Goal: Task Accomplishment & Management: Manage account settings

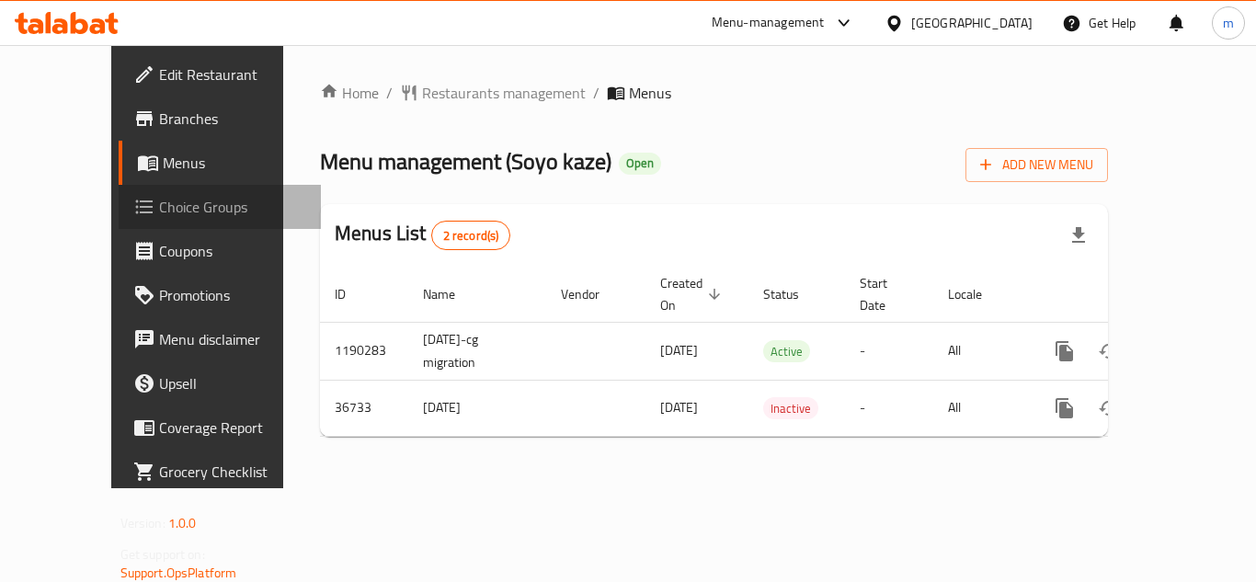
click at [159, 211] on span "Choice Groups" at bounding box center [232, 207] width 147 height 22
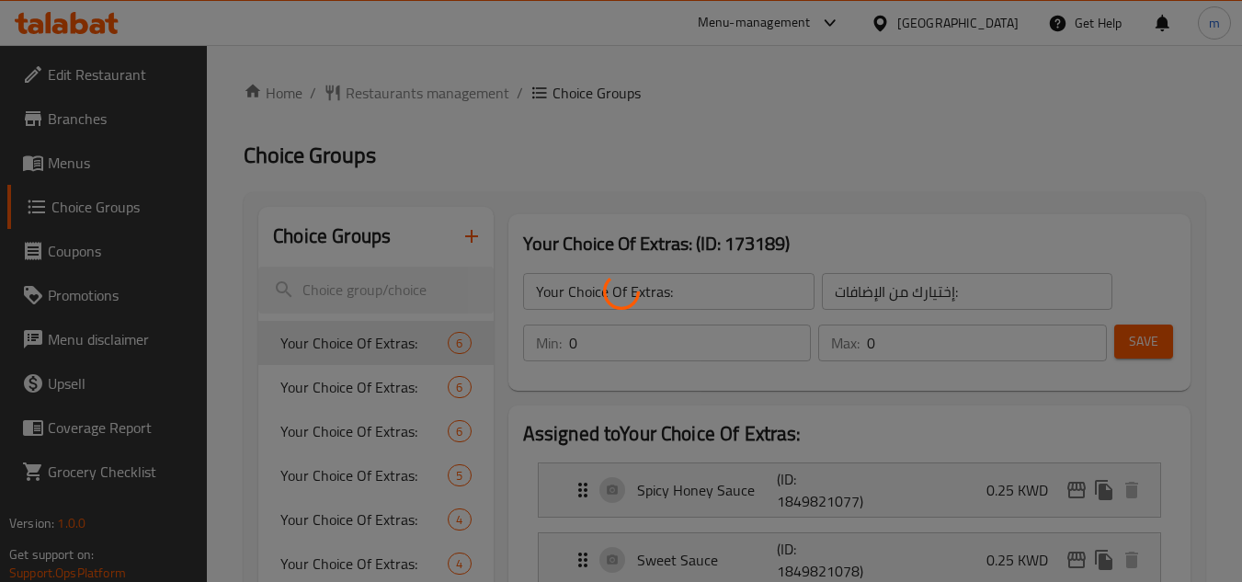
scroll to position [154, 0]
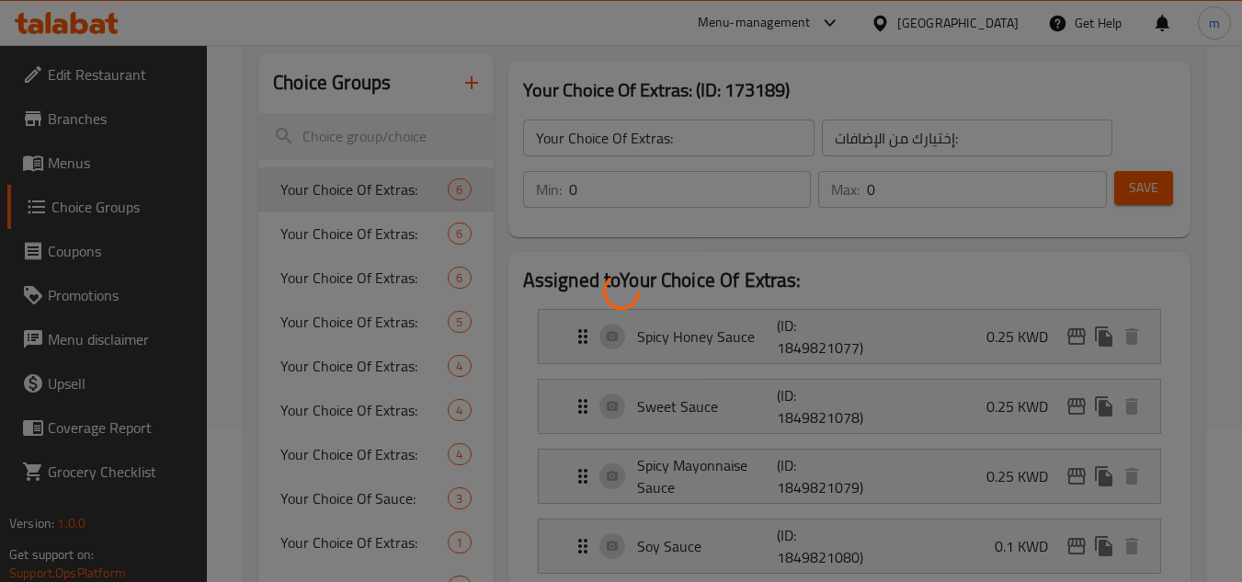
click at [367, 237] on div at bounding box center [621, 291] width 1242 height 582
click at [510, 349] on div at bounding box center [621, 291] width 1242 height 582
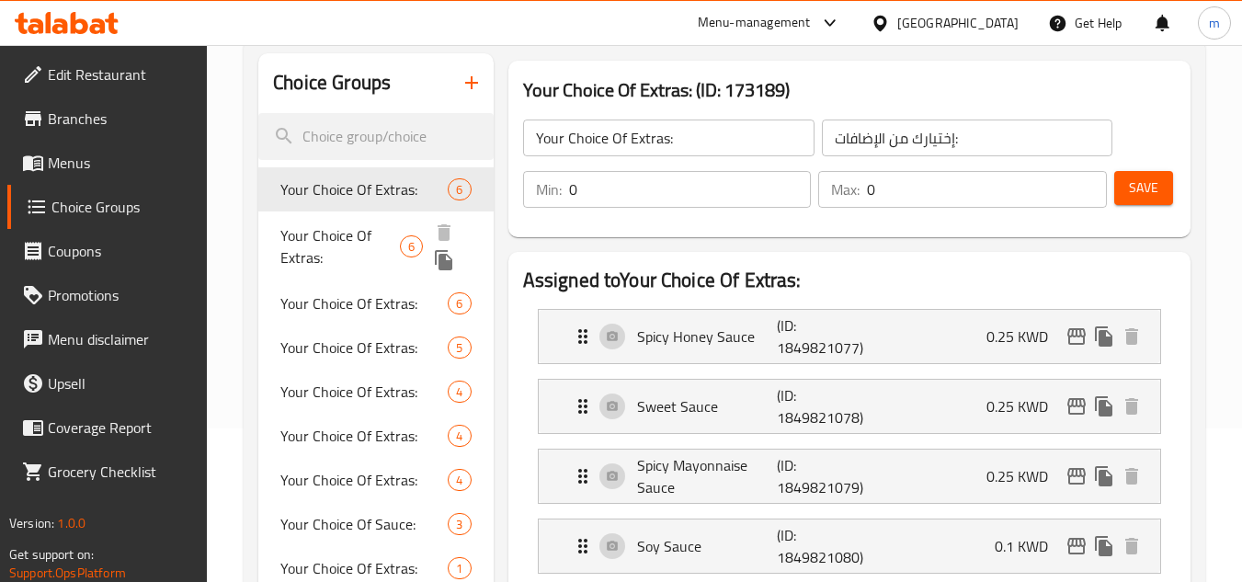
click at [335, 234] on span "Your Choice Of Extras:" at bounding box center [340, 246] width 120 height 44
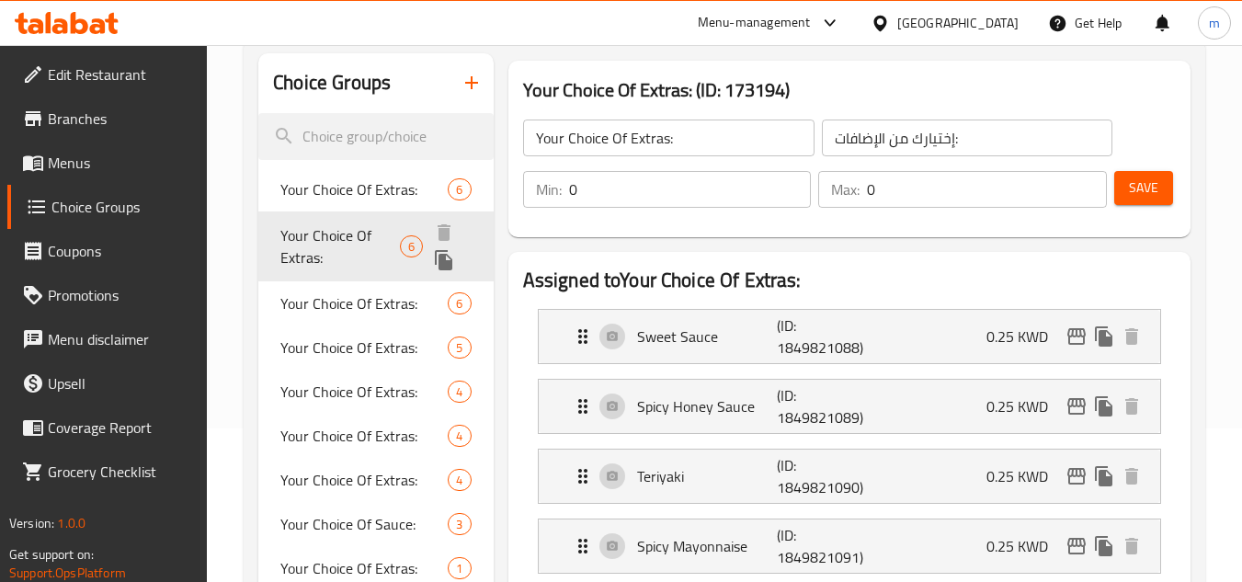
type input "اختيارك من الإضافات"
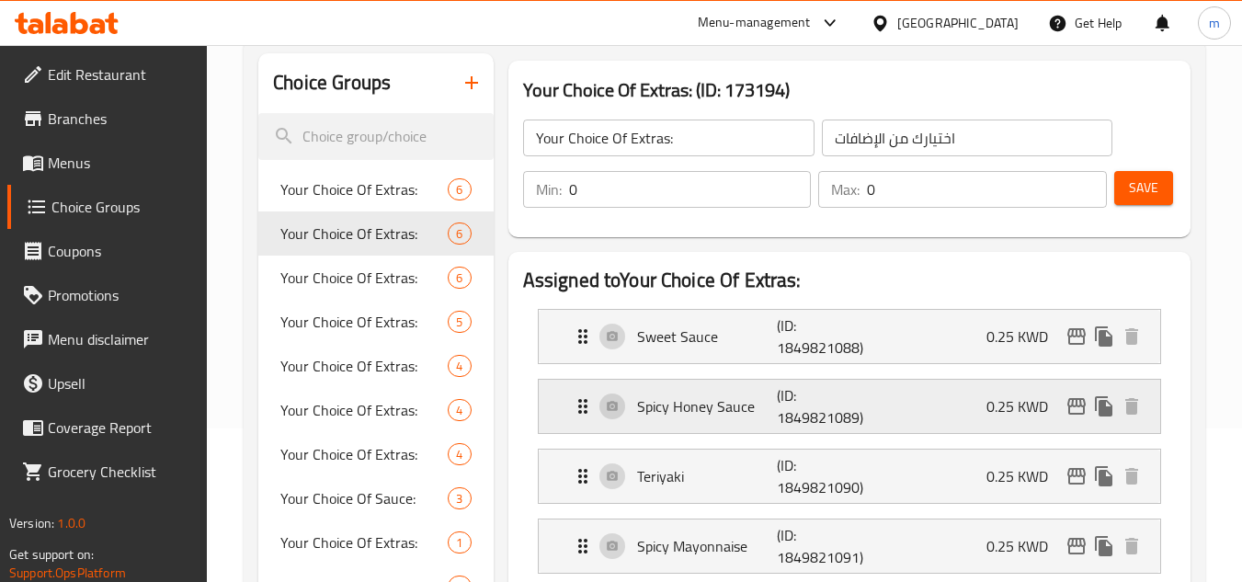
scroll to position [306, 0]
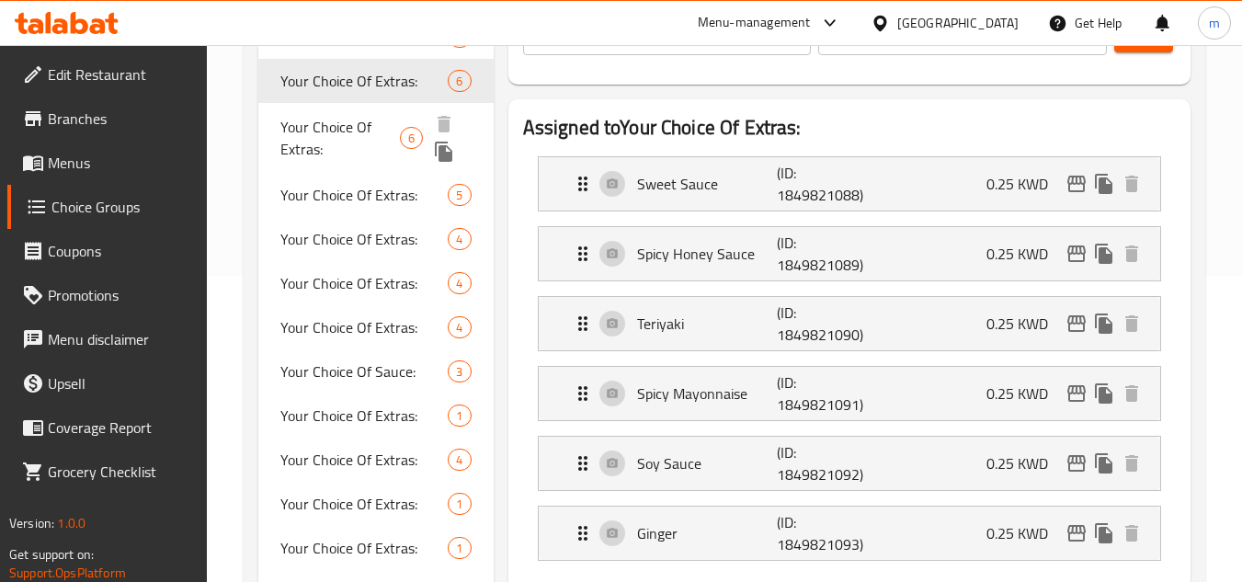
click at [326, 124] on span "Your Choice Of Extras:" at bounding box center [340, 138] width 120 height 44
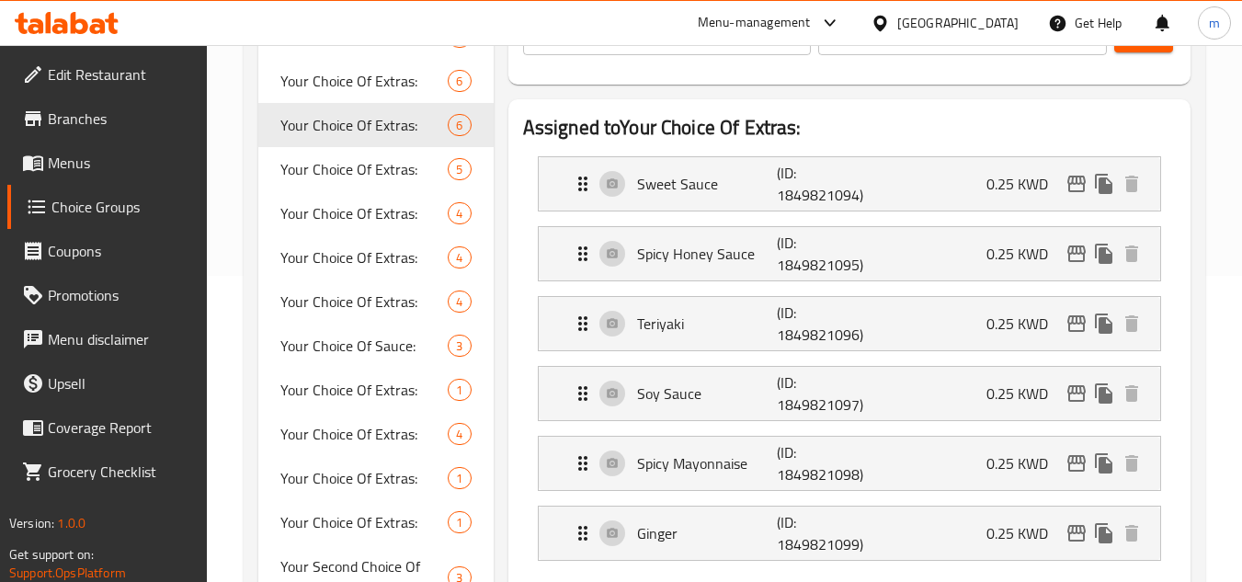
scroll to position [154, 0]
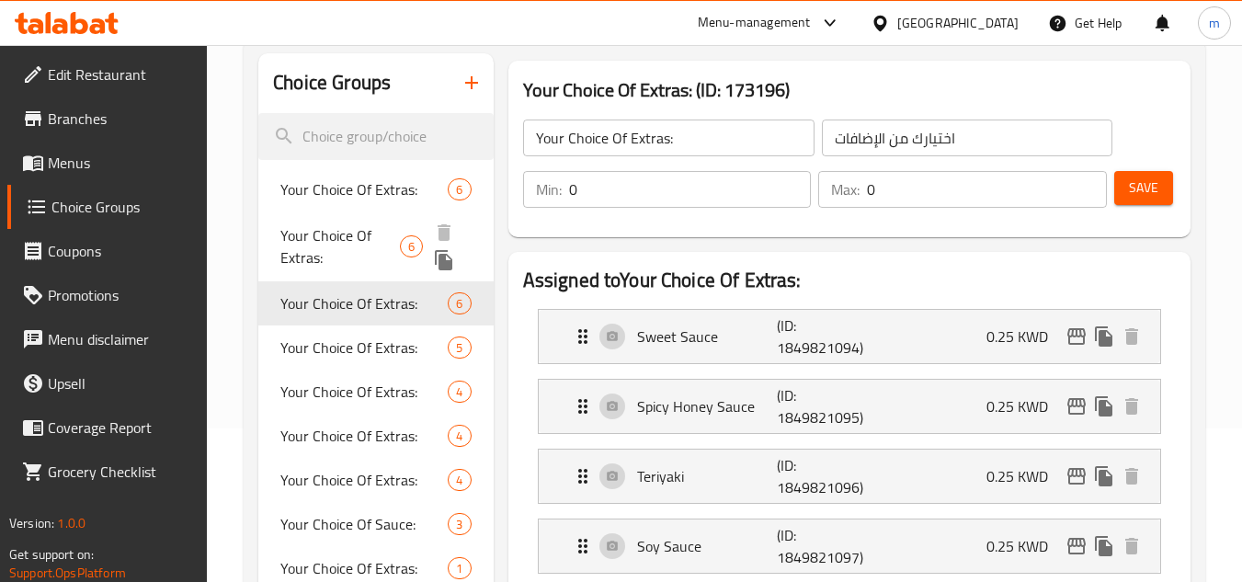
click at [344, 243] on span "Your Choice Of Extras:" at bounding box center [340, 246] width 120 height 44
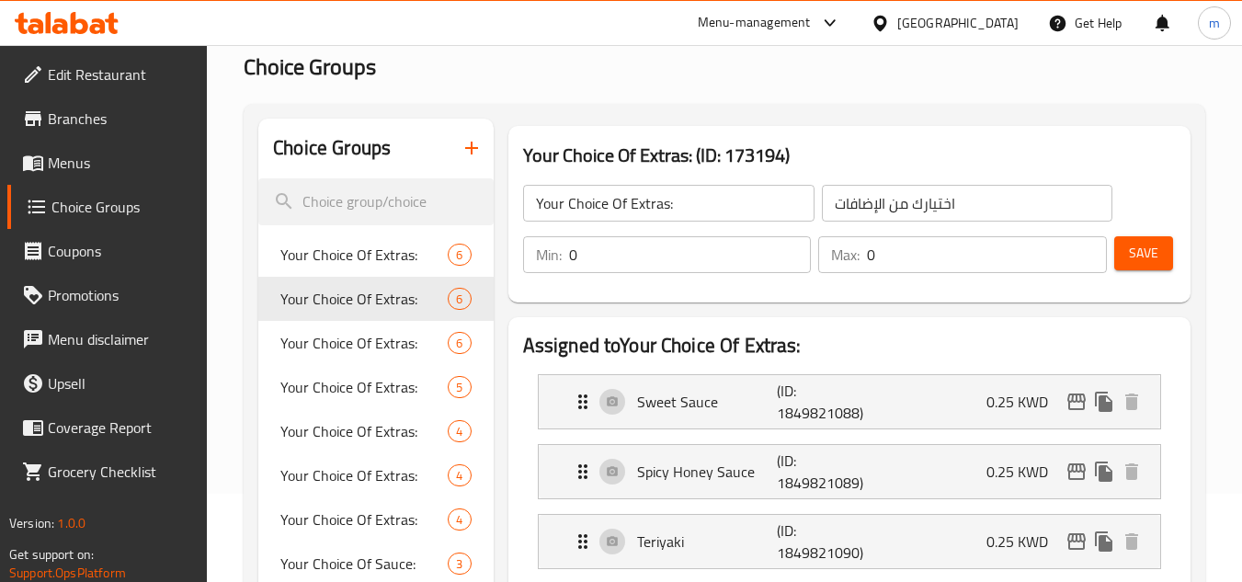
scroll to position [72, 0]
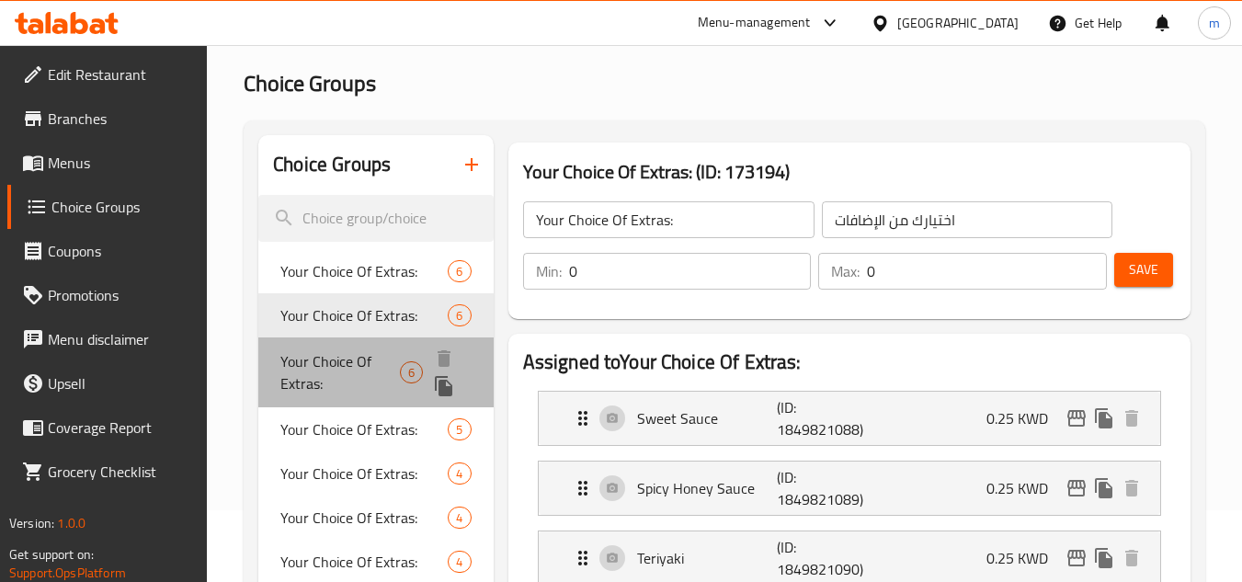
click at [330, 375] on span "Your Choice Of Extras:" at bounding box center [340, 372] width 120 height 44
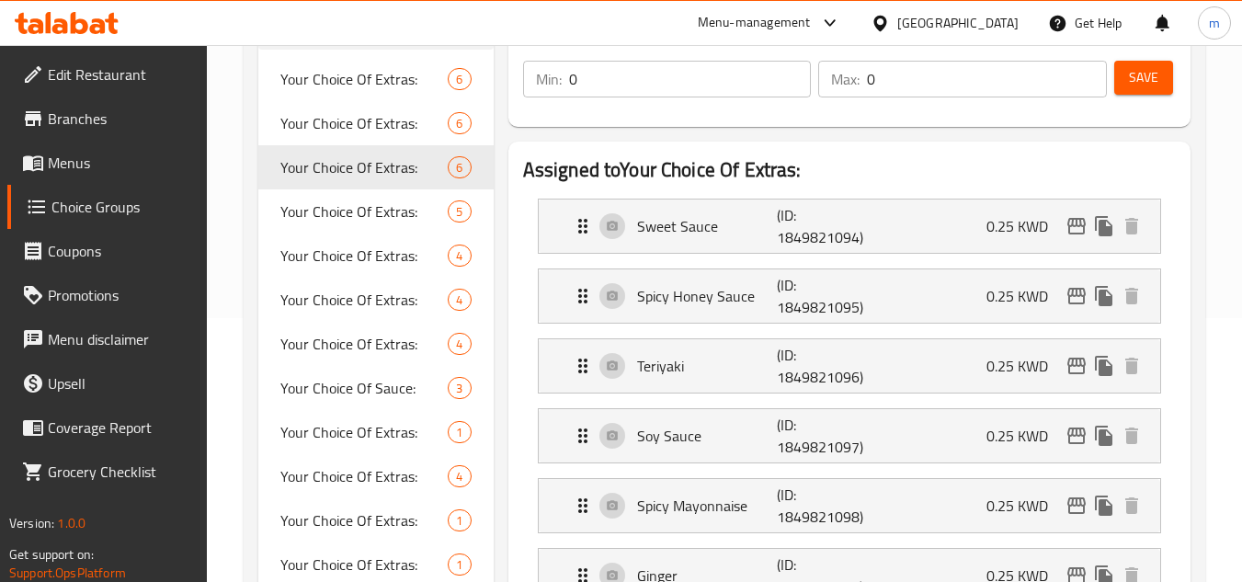
scroll to position [225, 0]
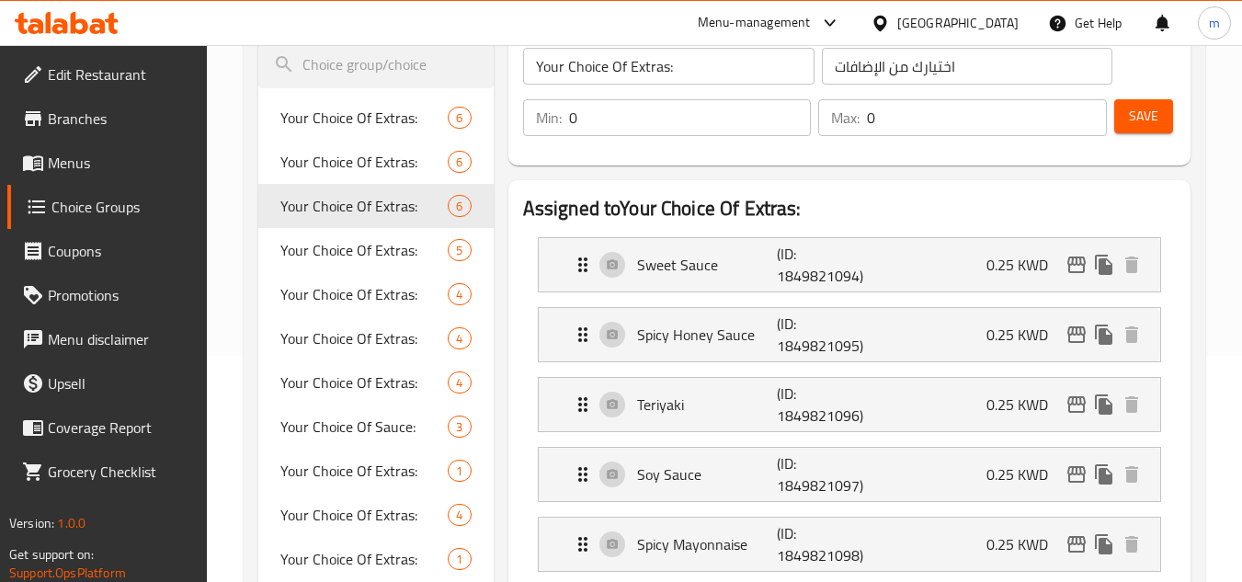
click at [886, 16] on icon at bounding box center [880, 23] width 13 height 16
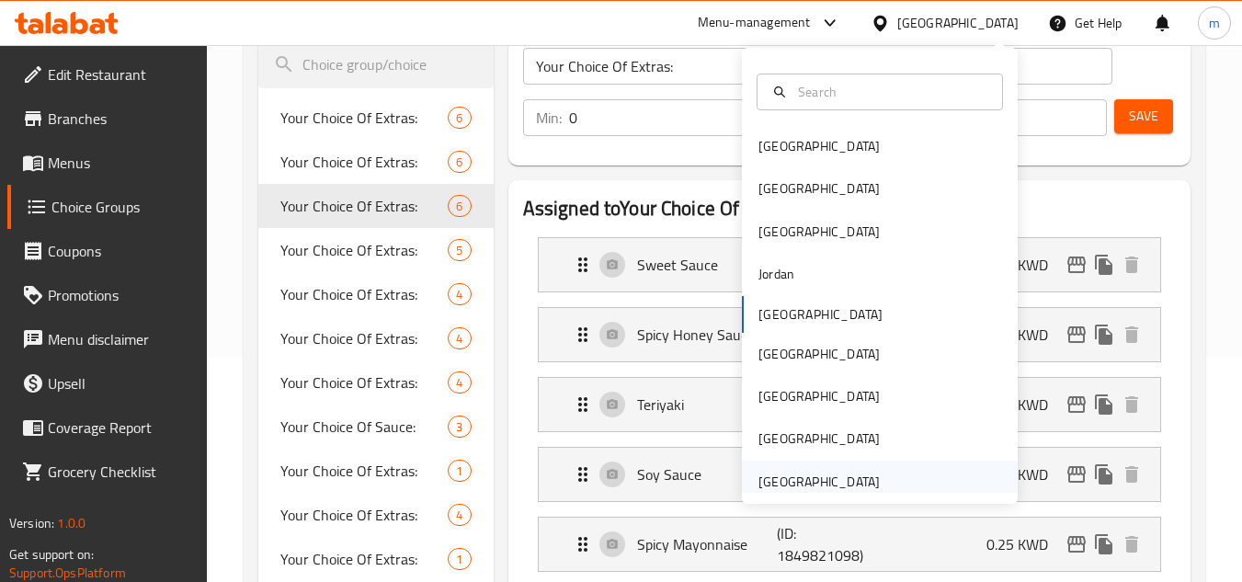
click at [797, 490] on div "[GEOGRAPHIC_DATA]" at bounding box center [819, 482] width 121 height 20
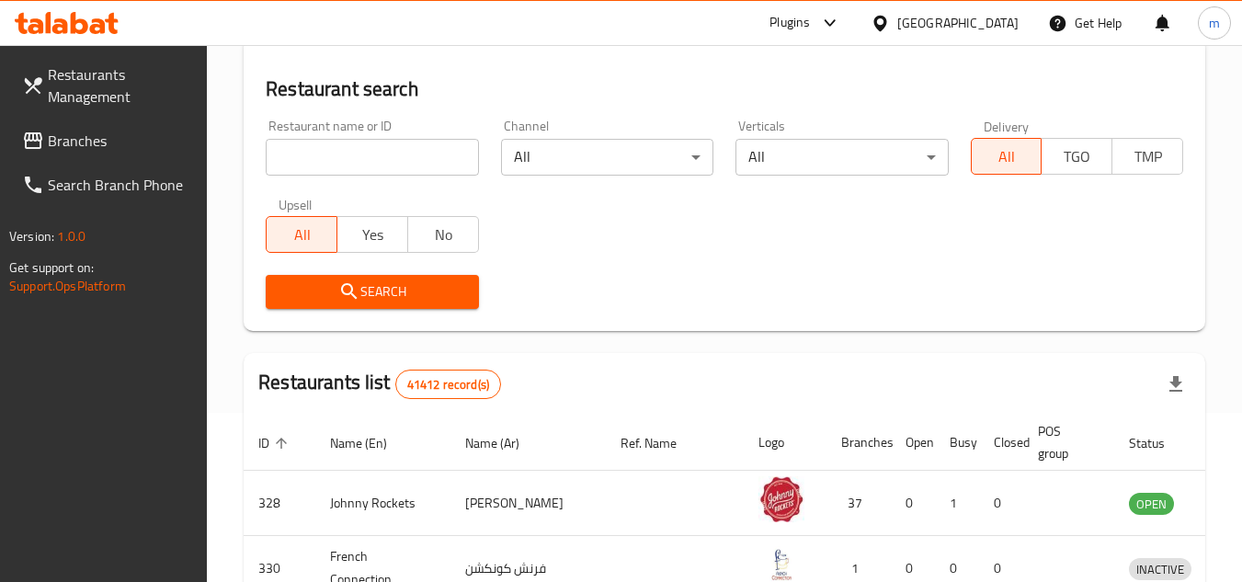
scroll to position [225, 0]
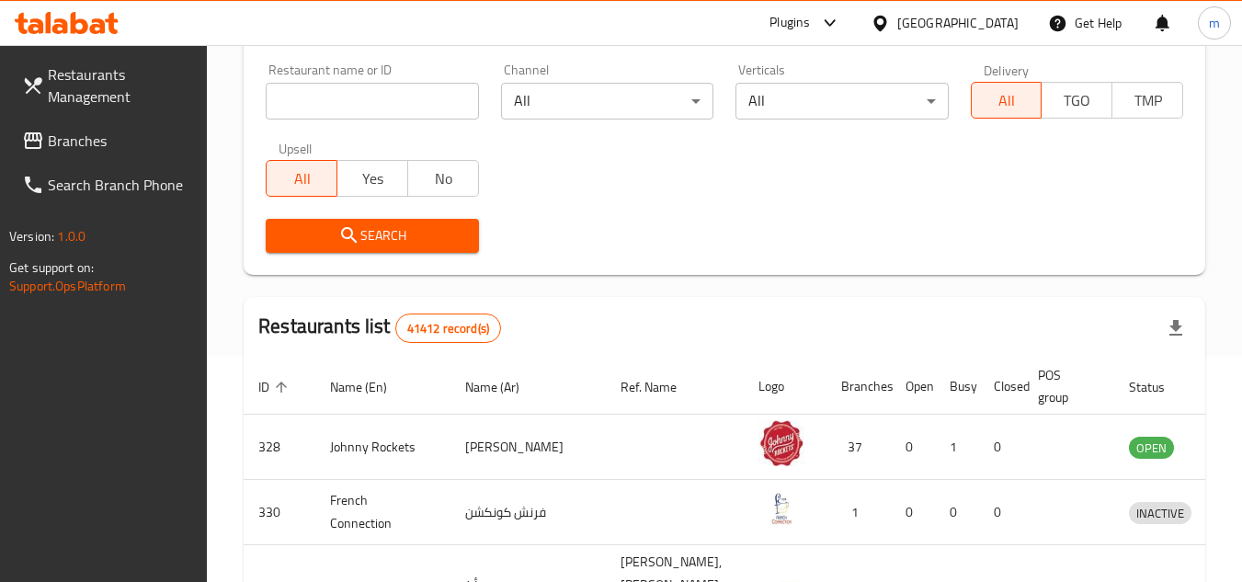
click at [57, 142] on span "Branches" at bounding box center [120, 141] width 145 height 22
